Goal: Task Accomplishment & Management: Manage account settings

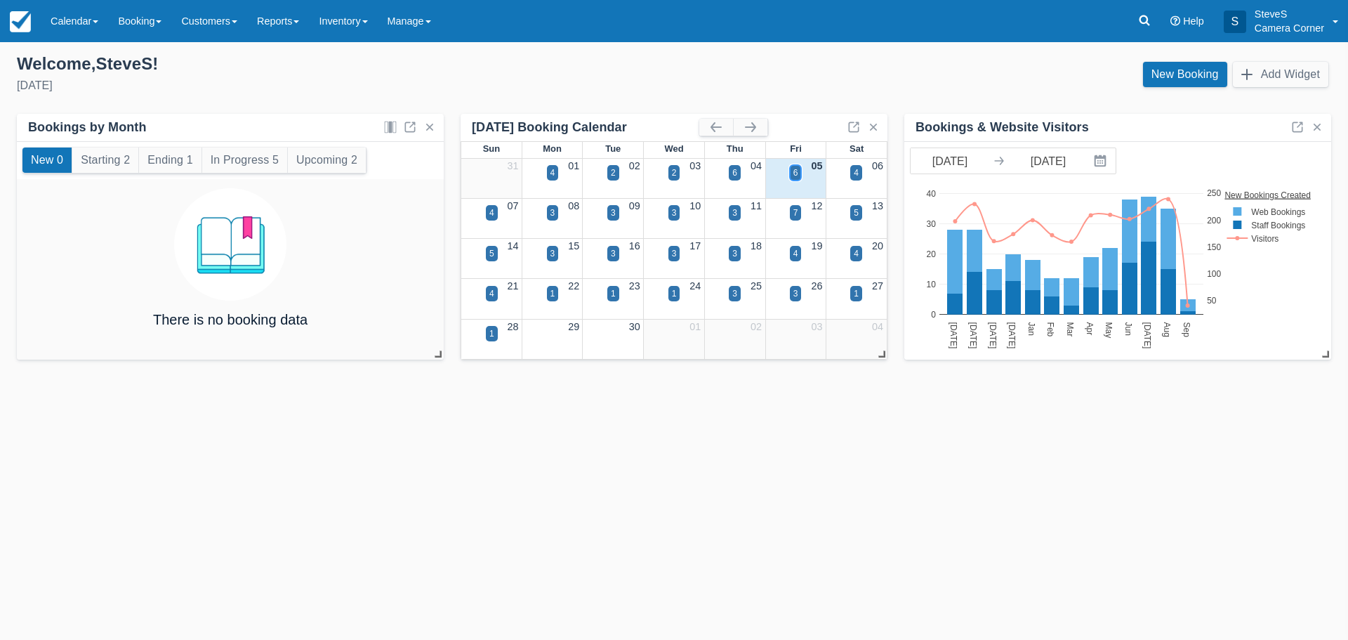
click at [797, 172] on div "6" at bounding box center [795, 172] width 5 height 13
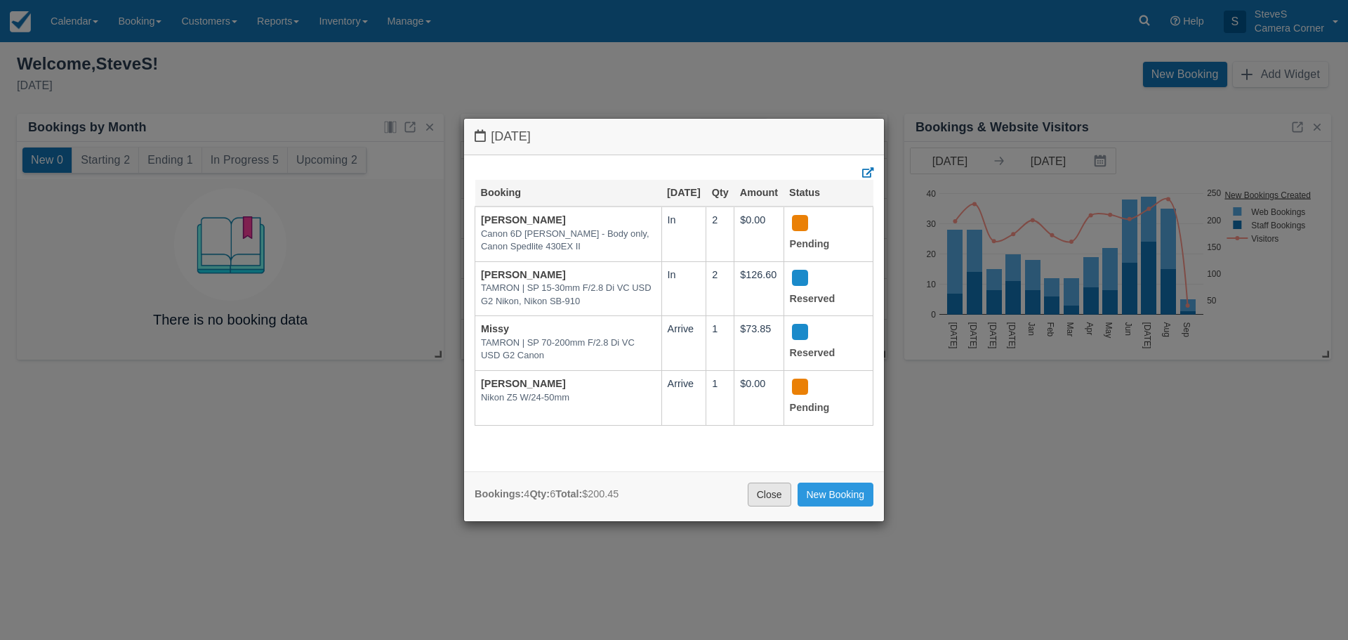
click at [772, 498] on link "Close" at bounding box center [770, 494] width 44 height 24
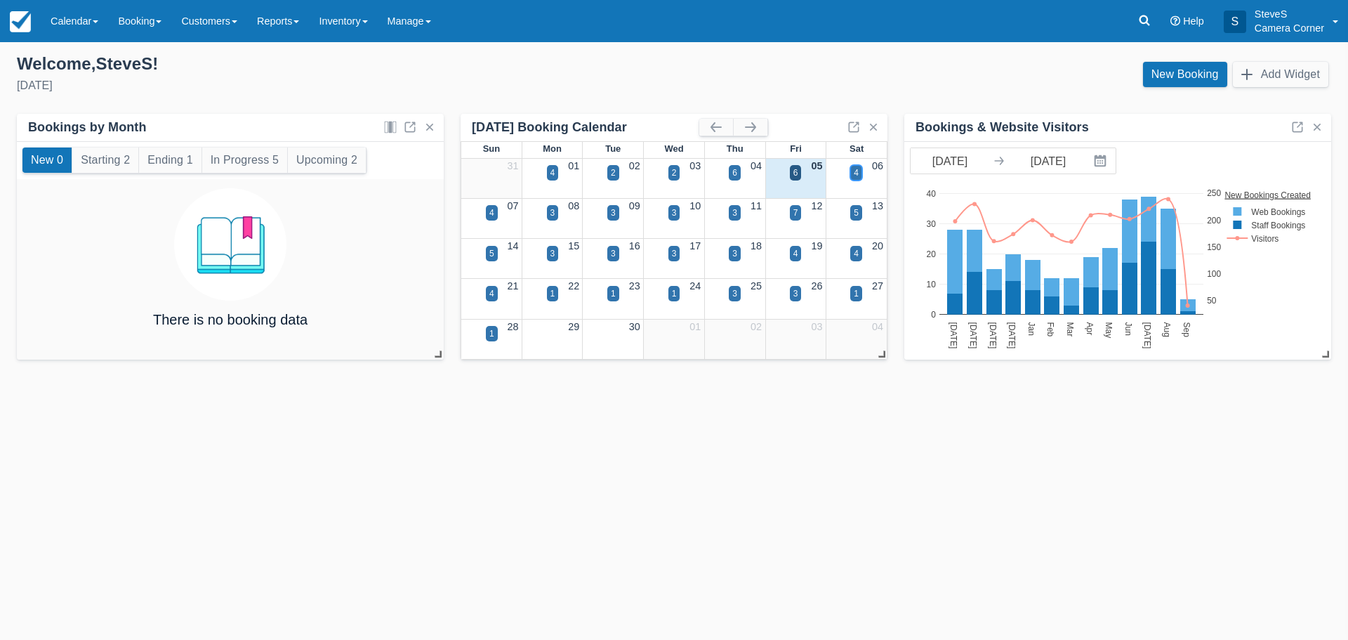
click at [856, 172] on div "4" at bounding box center [856, 172] width 5 height 13
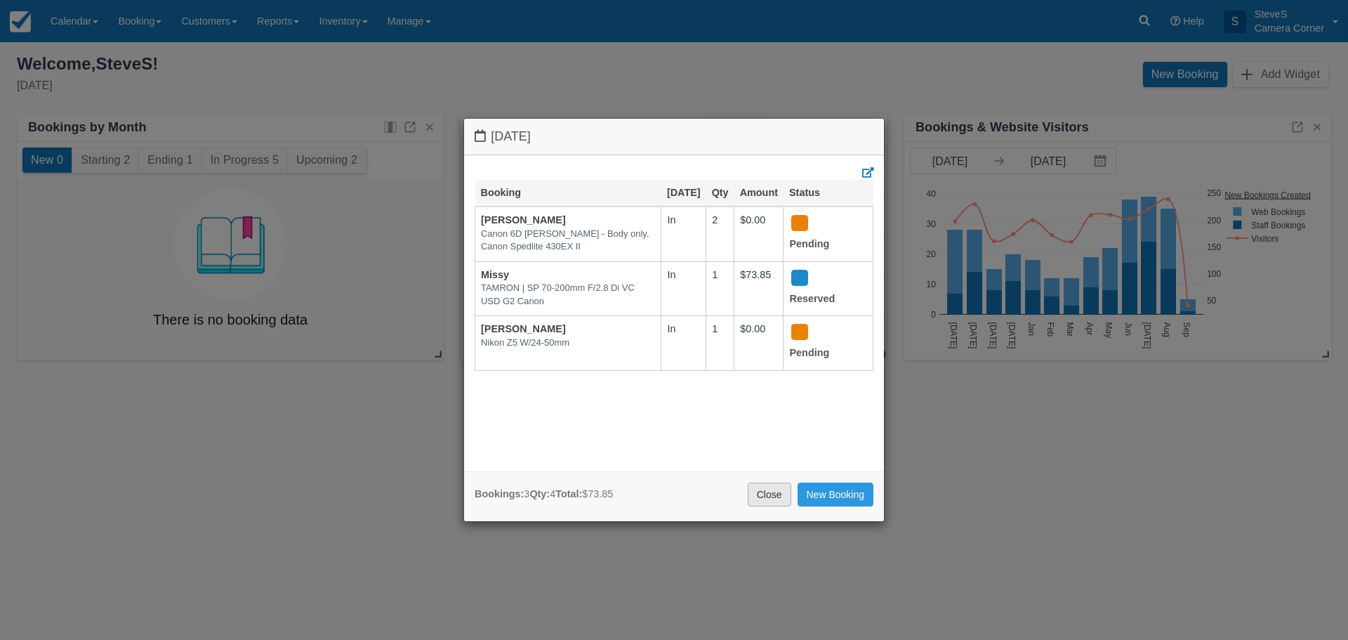
click at [774, 498] on link "Close" at bounding box center [770, 494] width 44 height 24
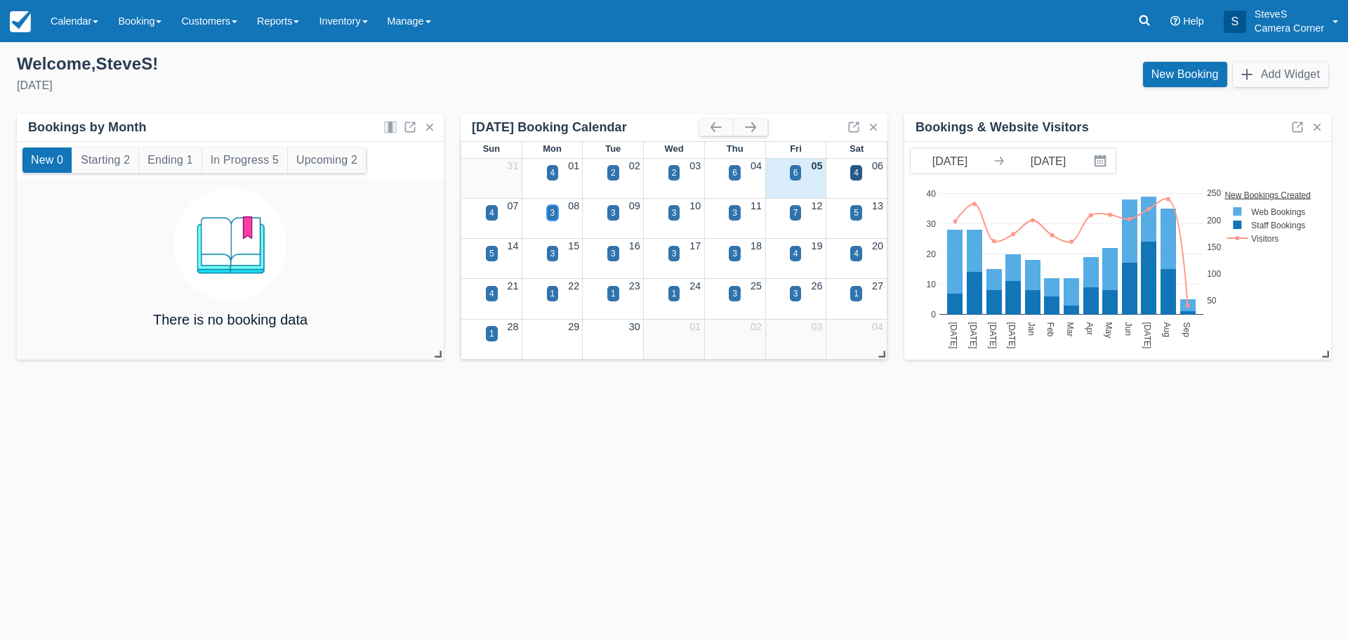
click at [553, 213] on div "3" at bounding box center [552, 212] width 5 height 13
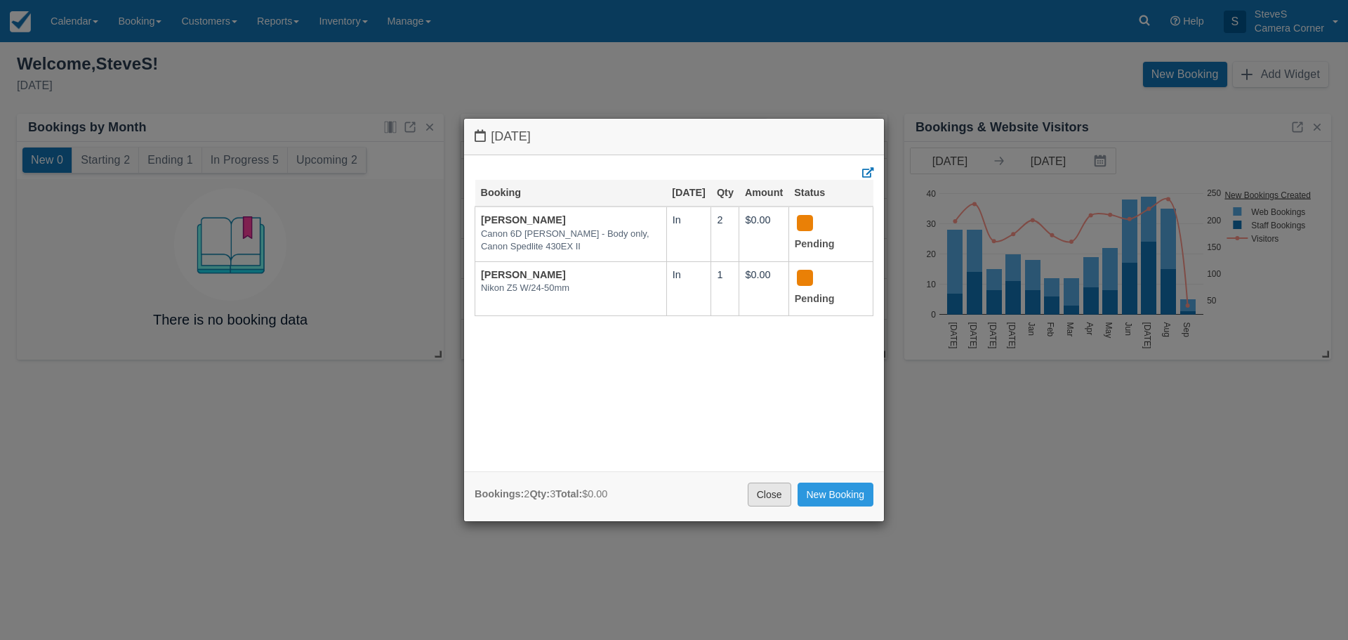
click at [775, 501] on link "Close" at bounding box center [770, 494] width 44 height 24
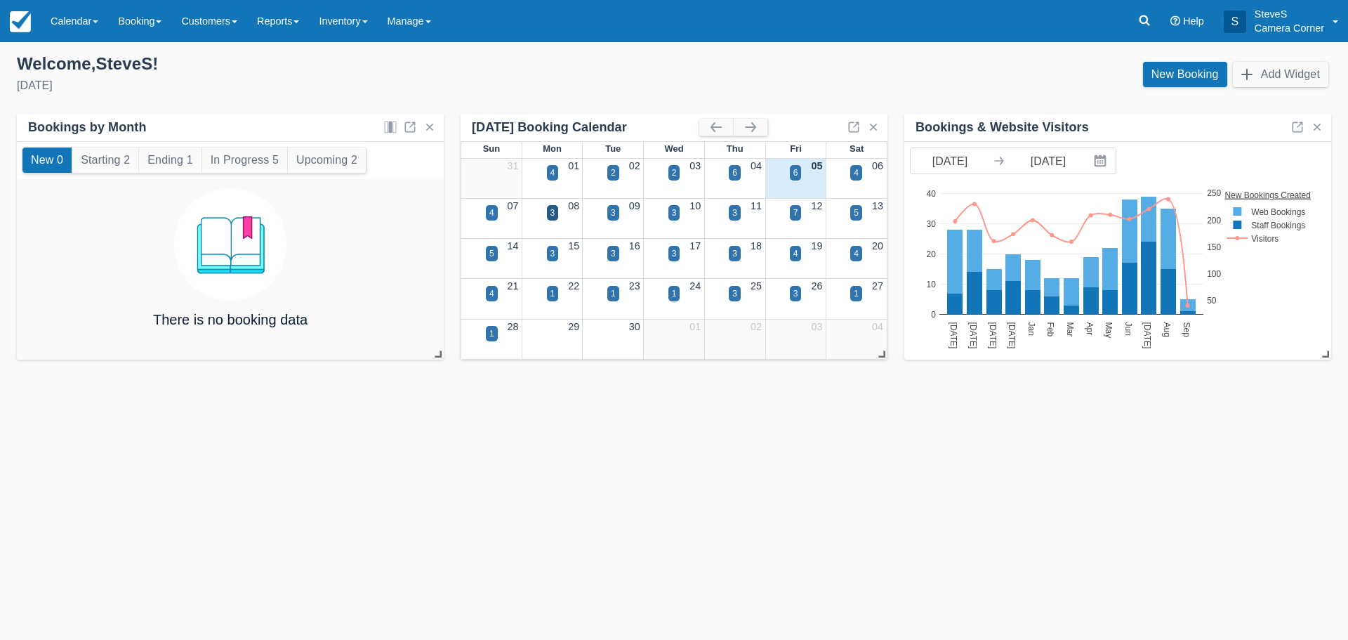
click at [623, 211] on div "09" at bounding box center [613, 206] width 61 height 15
click at [618, 213] on div "3" at bounding box center [613, 212] width 12 height 15
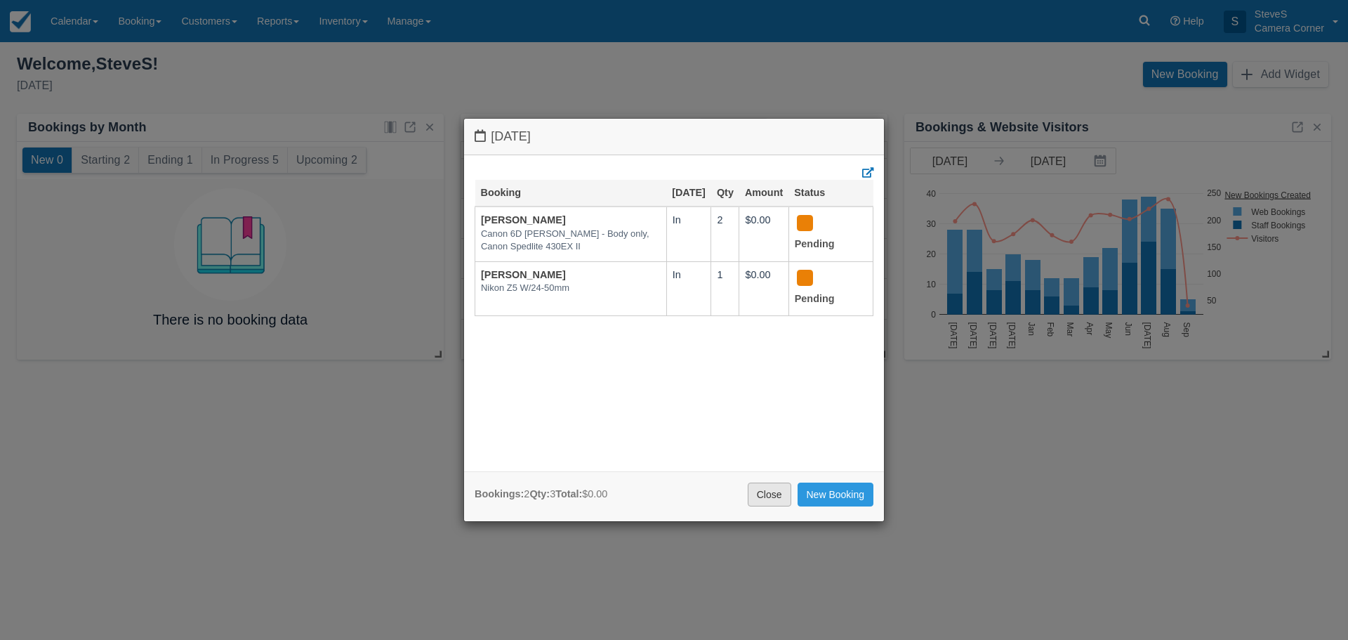
click at [777, 496] on link "Close" at bounding box center [770, 494] width 44 height 24
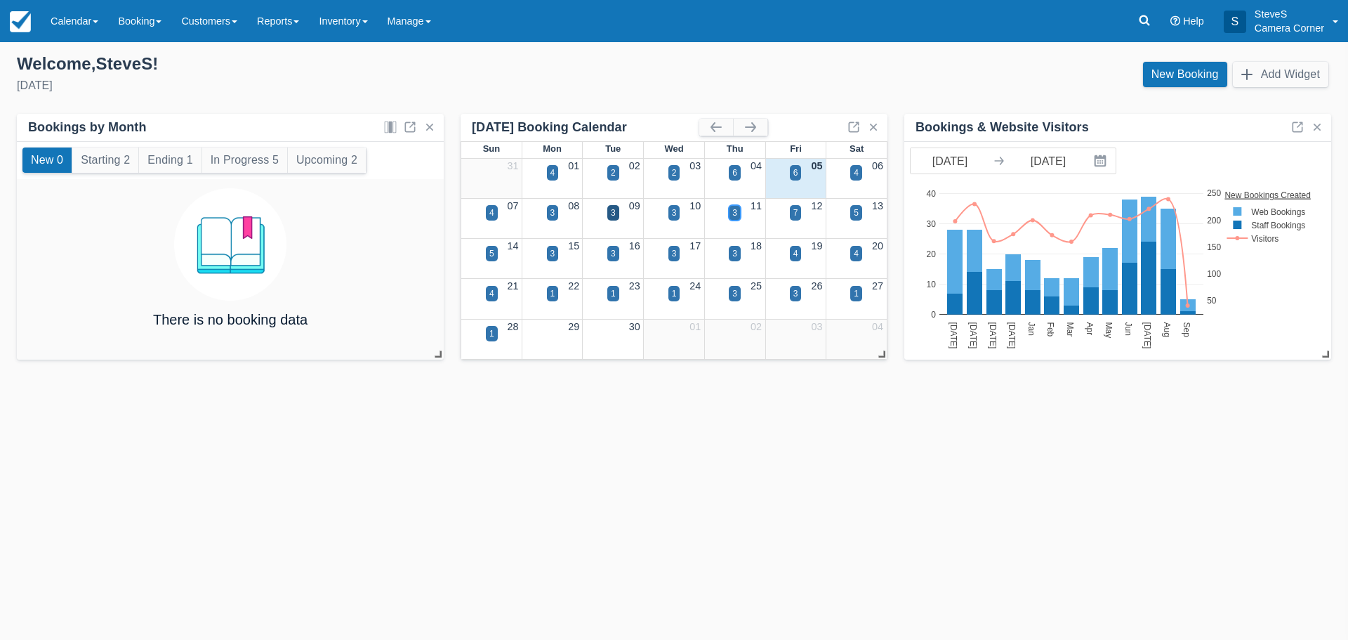
click at [733, 206] on div "3" at bounding box center [734, 212] width 5 height 13
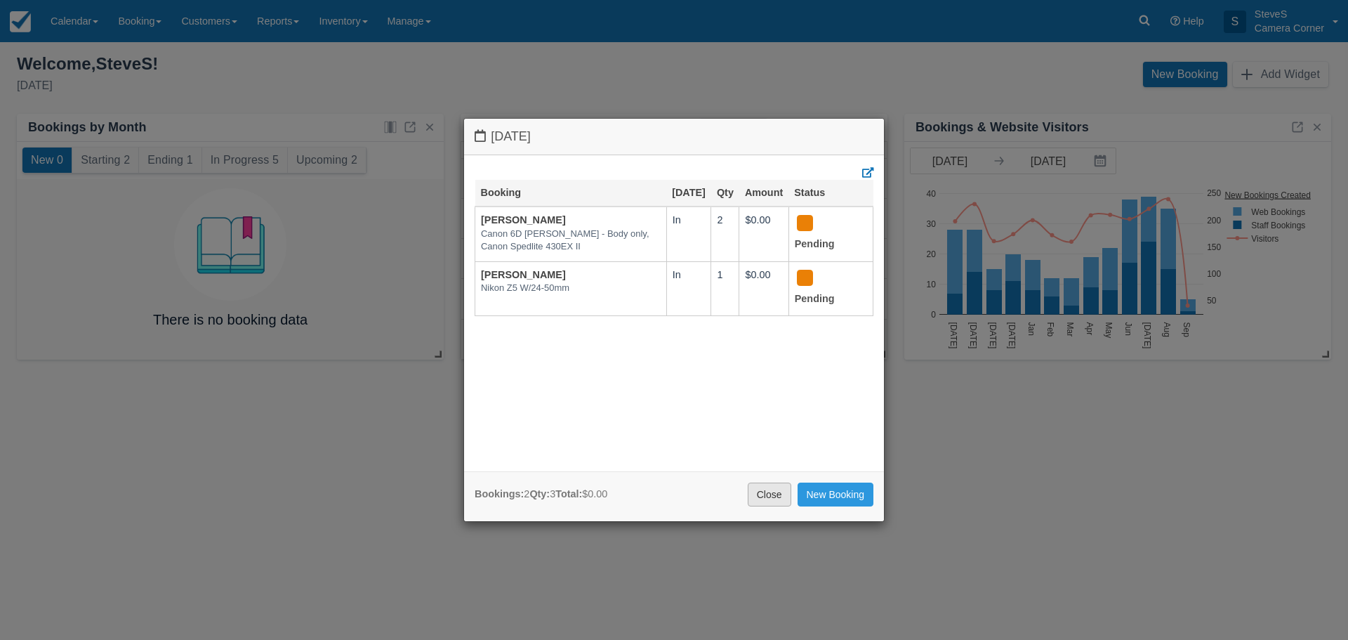
click at [773, 501] on link "Close" at bounding box center [770, 494] width 44 height 24
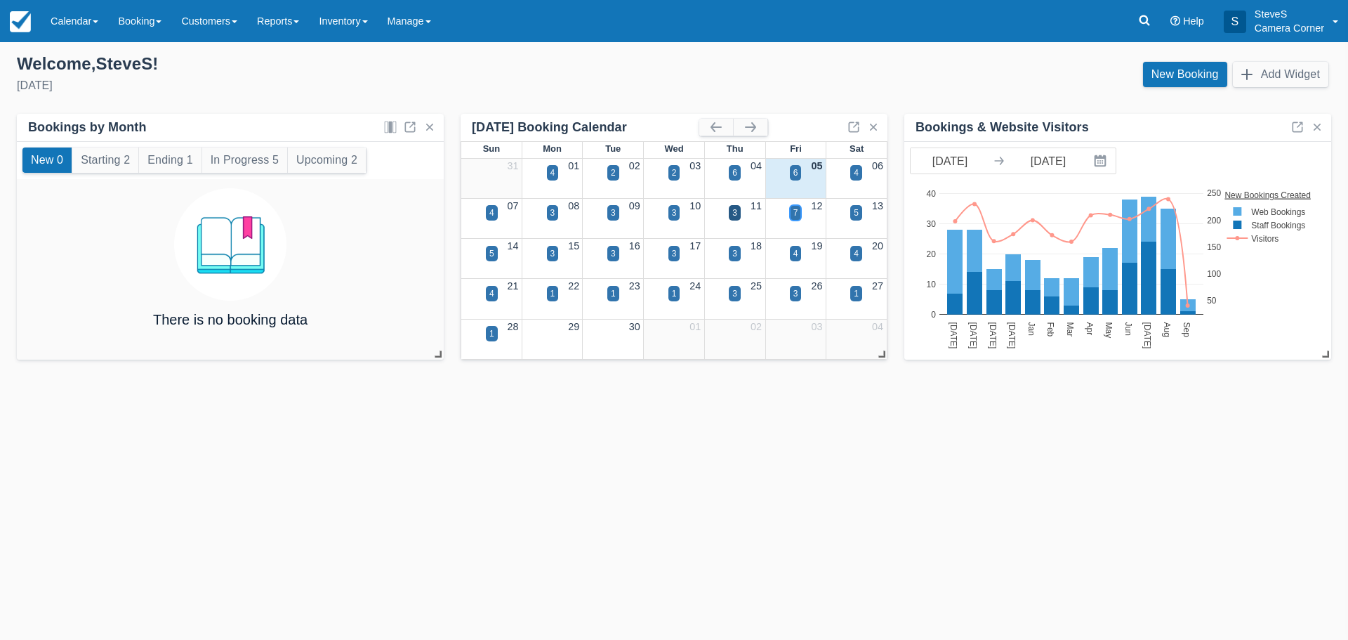
click at [796, 213] on div "7" at bounding box center [795, 212] width 5 height 13
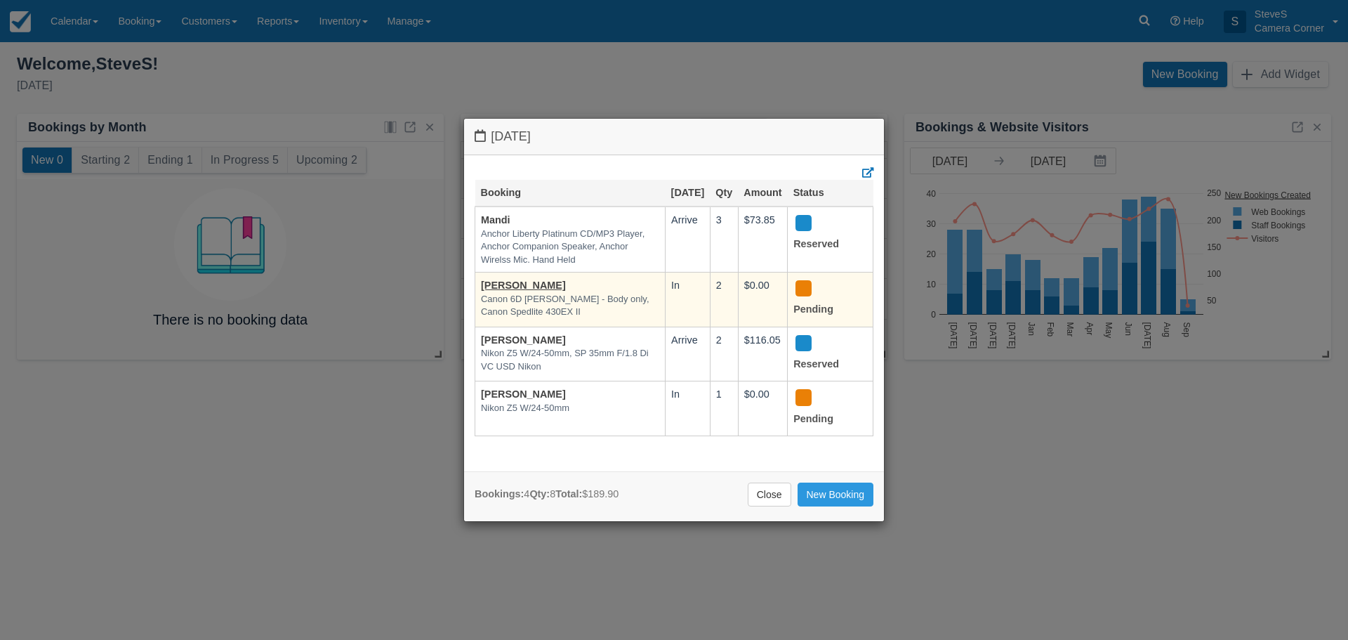
scroll to position [14, 0]
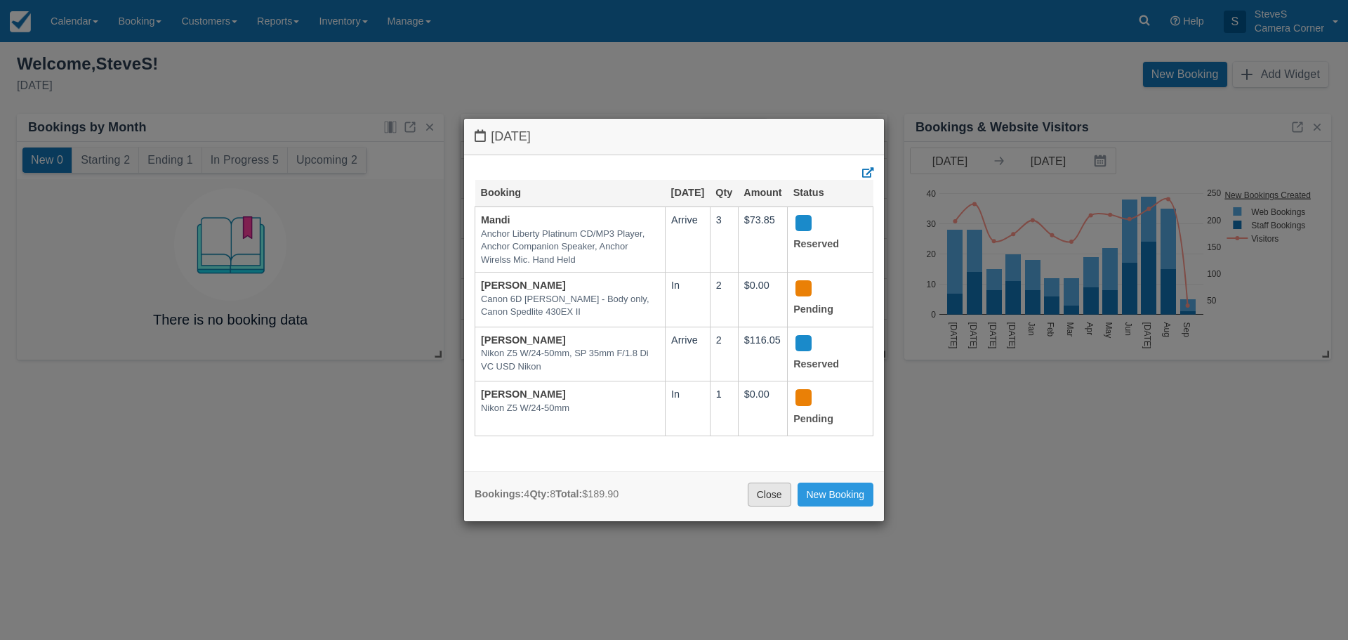
click at [764, 496] on link "Close" at bounding box center [770, 494] width 44 height 24
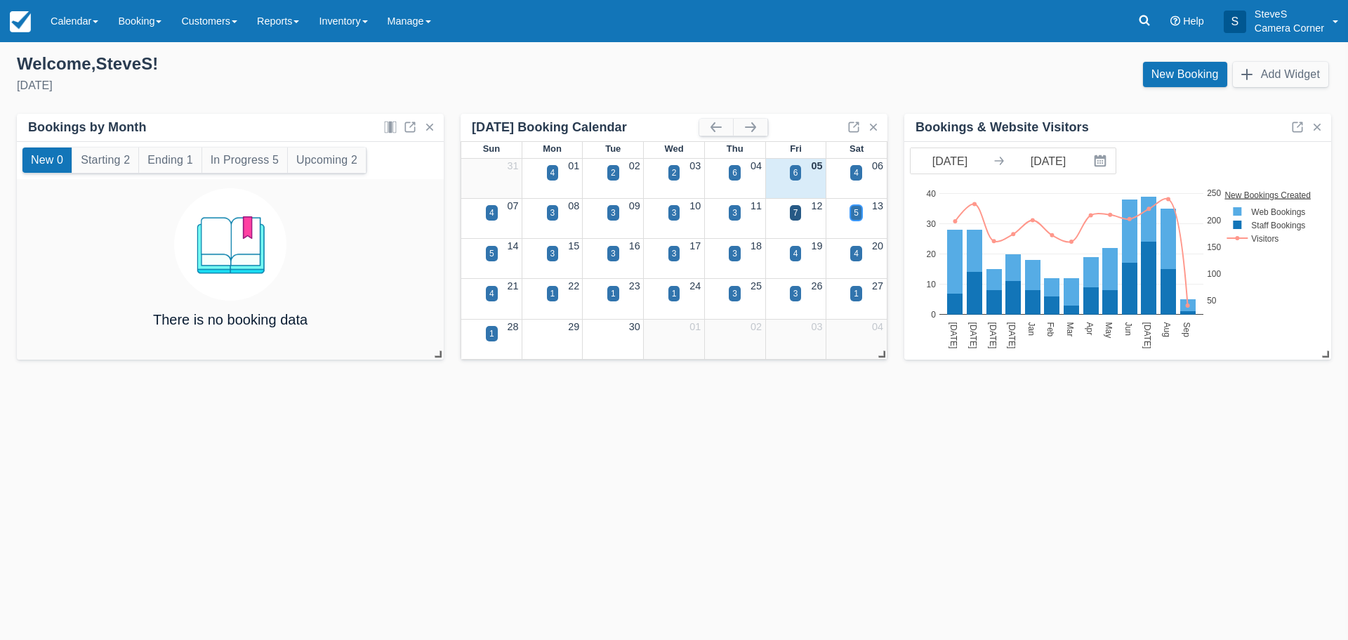
click at [854, 210] on div "5" at bounding box center [856, 212] width 5 height 13
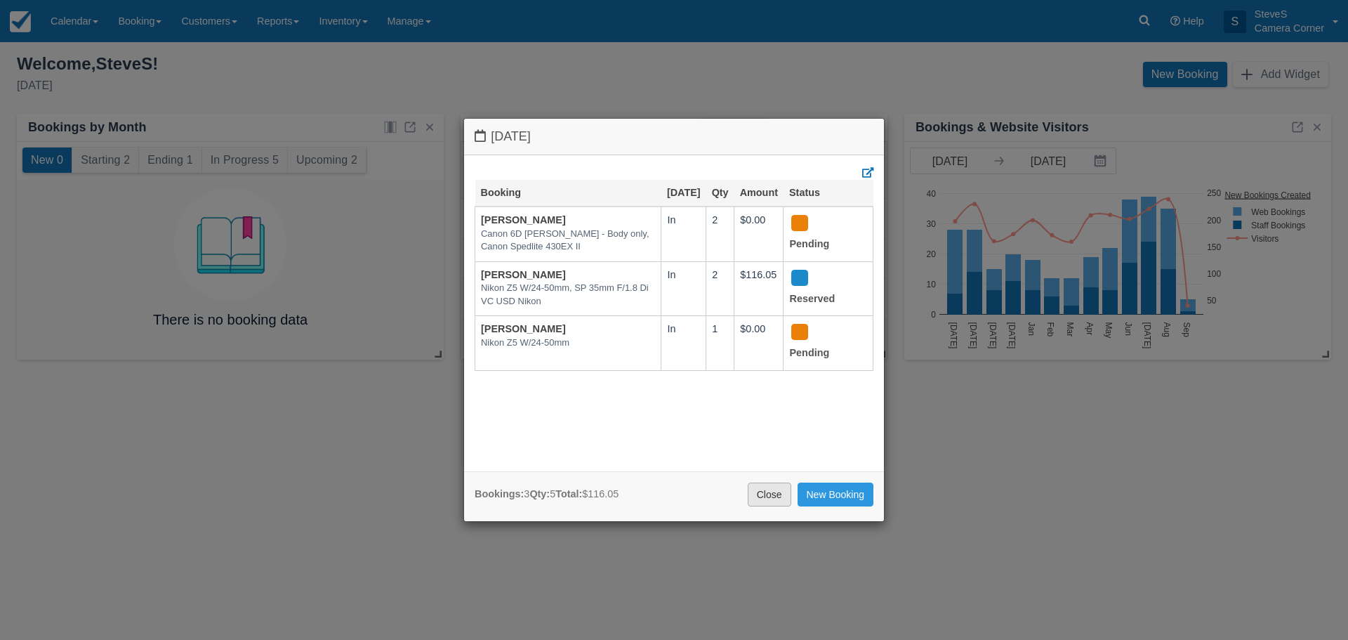
click at [768, 493] on link "Close" at bounding box center [770, 494] width 44 height 24
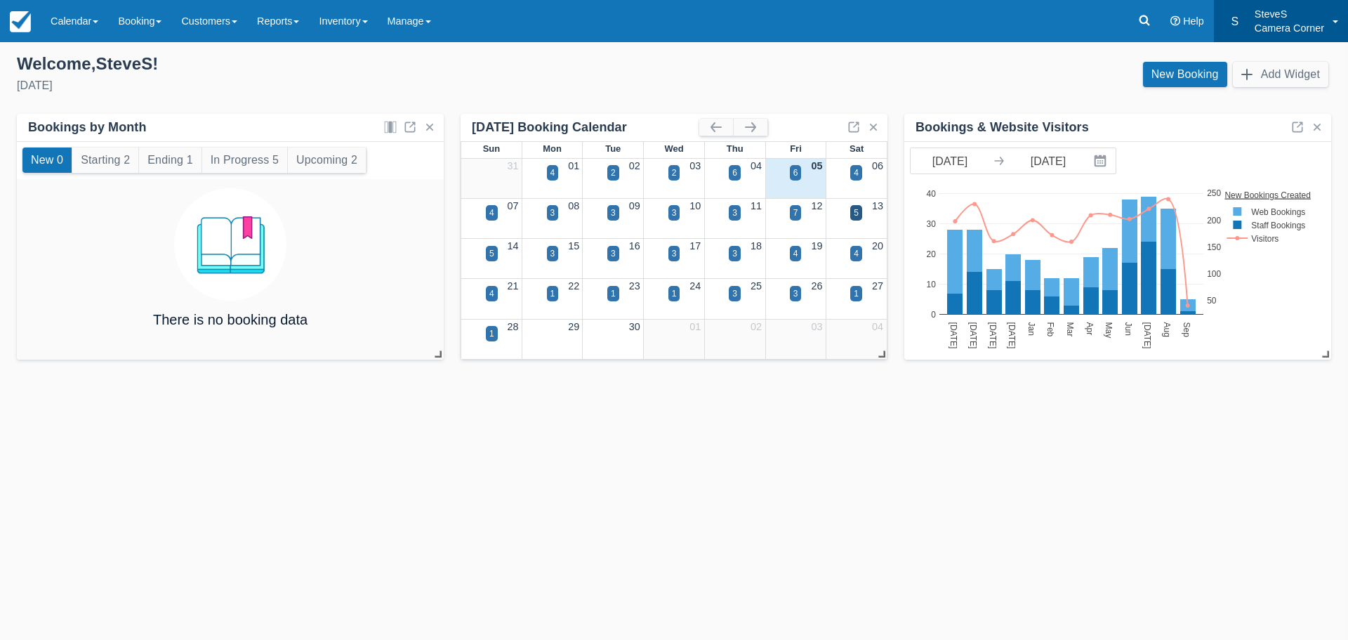
click at [1241, 24] on div "S" at bounding box center [1235, 22] width 22 height 22
click at [1267, 95] on link "Billing" at bounding box center [1292, 89] width 111 height 29
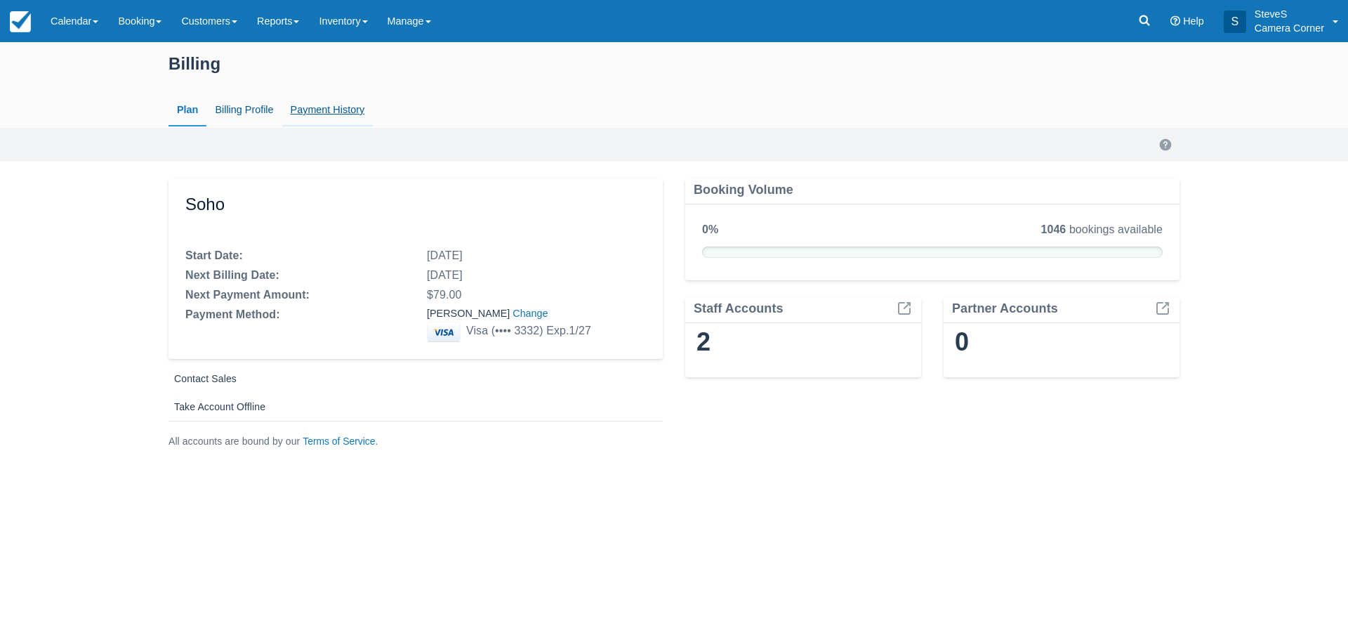
click at [305, 106] on link "Payment History" at bounding box center [327, 110] width 91 height 32
select select "20"
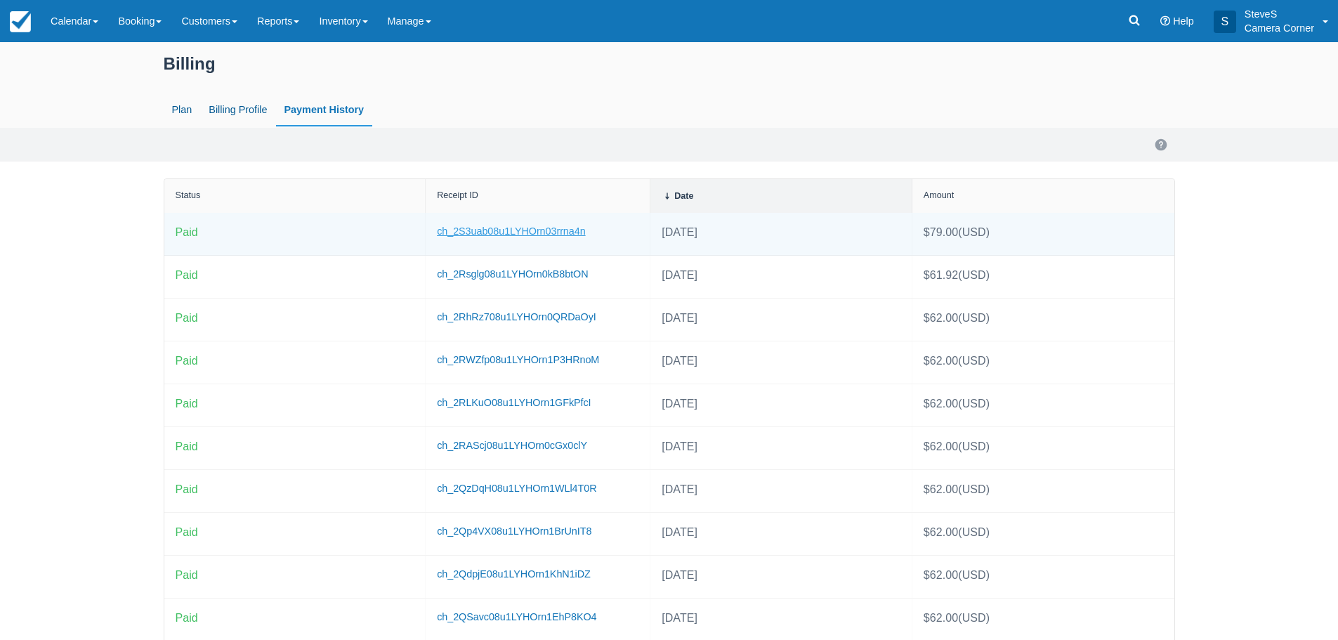
click at [496, 233] on link "ch_2S3uab08u1LYHOrn03rrna4n" at bounding box center [511, 230] width 148 height 11
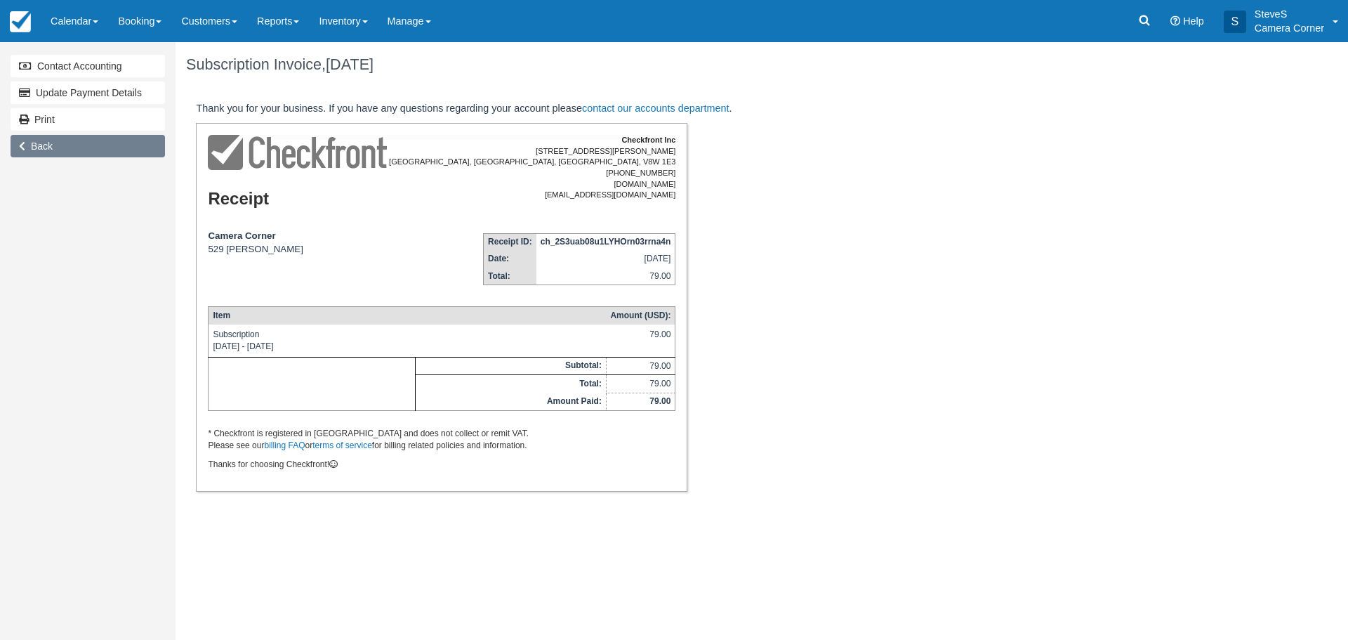
click at [86, 140] on link "Back" at bounding box center [88, 146] width 154 height 22
click at [22, 21] on img at bounding box center [20, 21] width 21 height 21
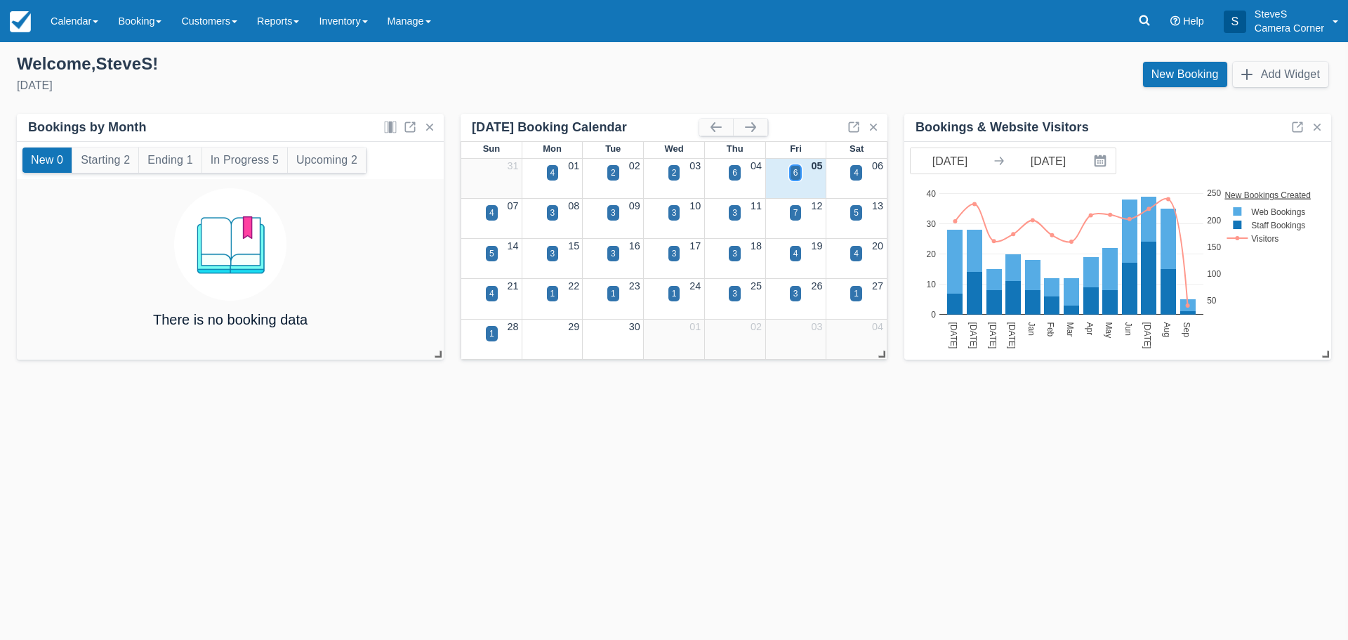
click at [793, 171] on div "6" at bounding box center [795, 172] width 5 height 13
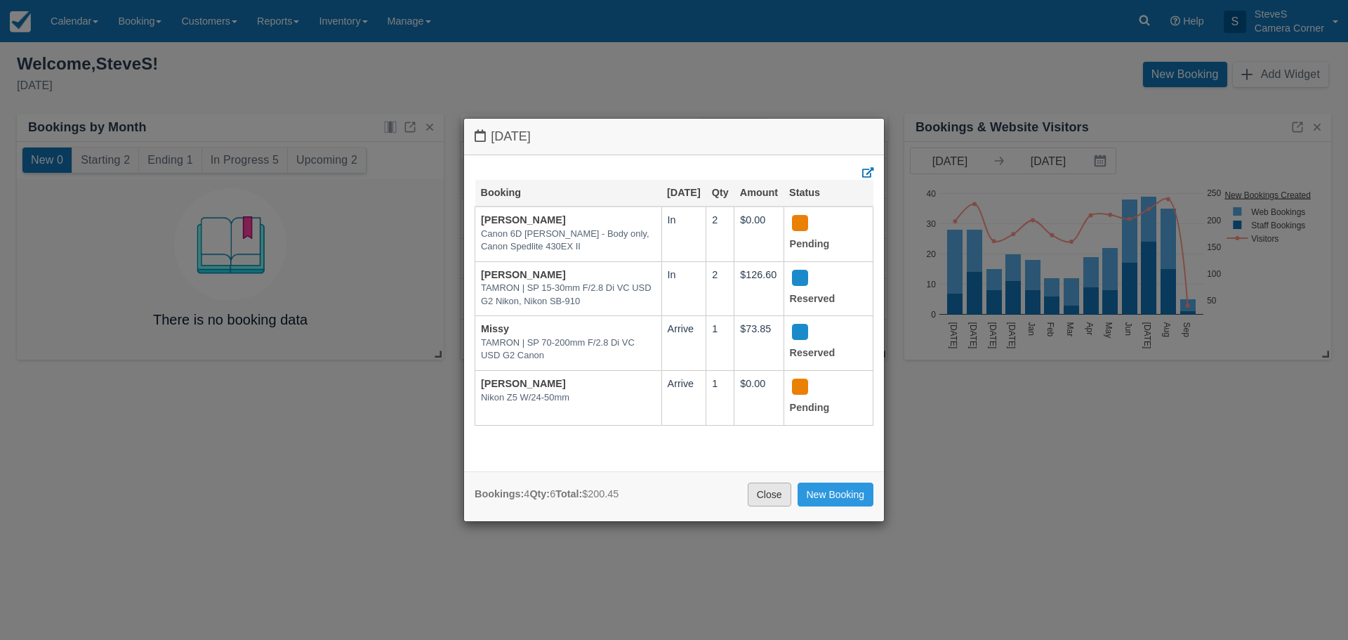
click at [769, 494] on link "Close" at bounding box center [770, 494] width 44 height 24
